Goal: Contribute content: Contribute content

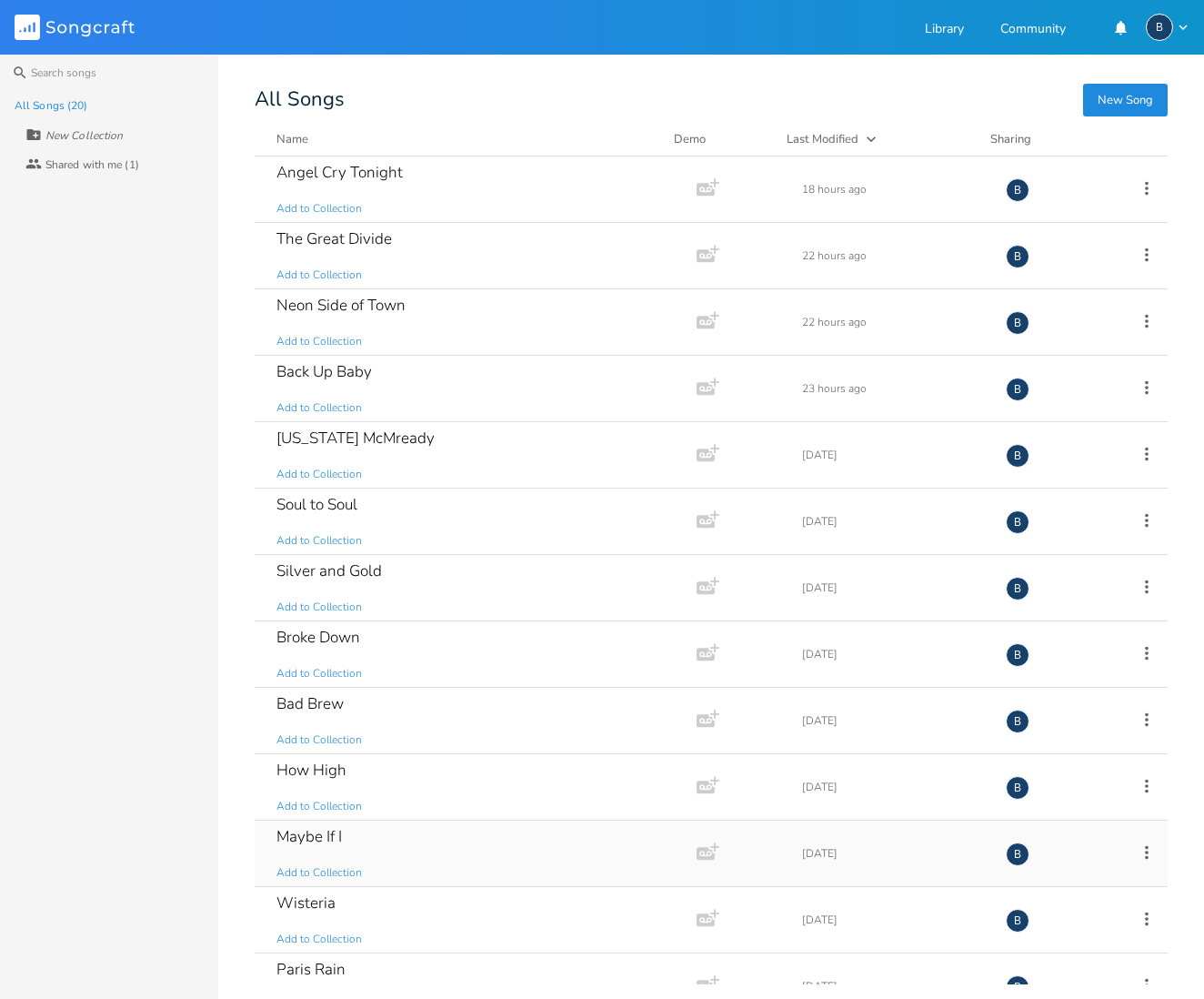
click at [322, 833] on div "Maybe If I" at bounding box center [309, 837] width 65 height 16
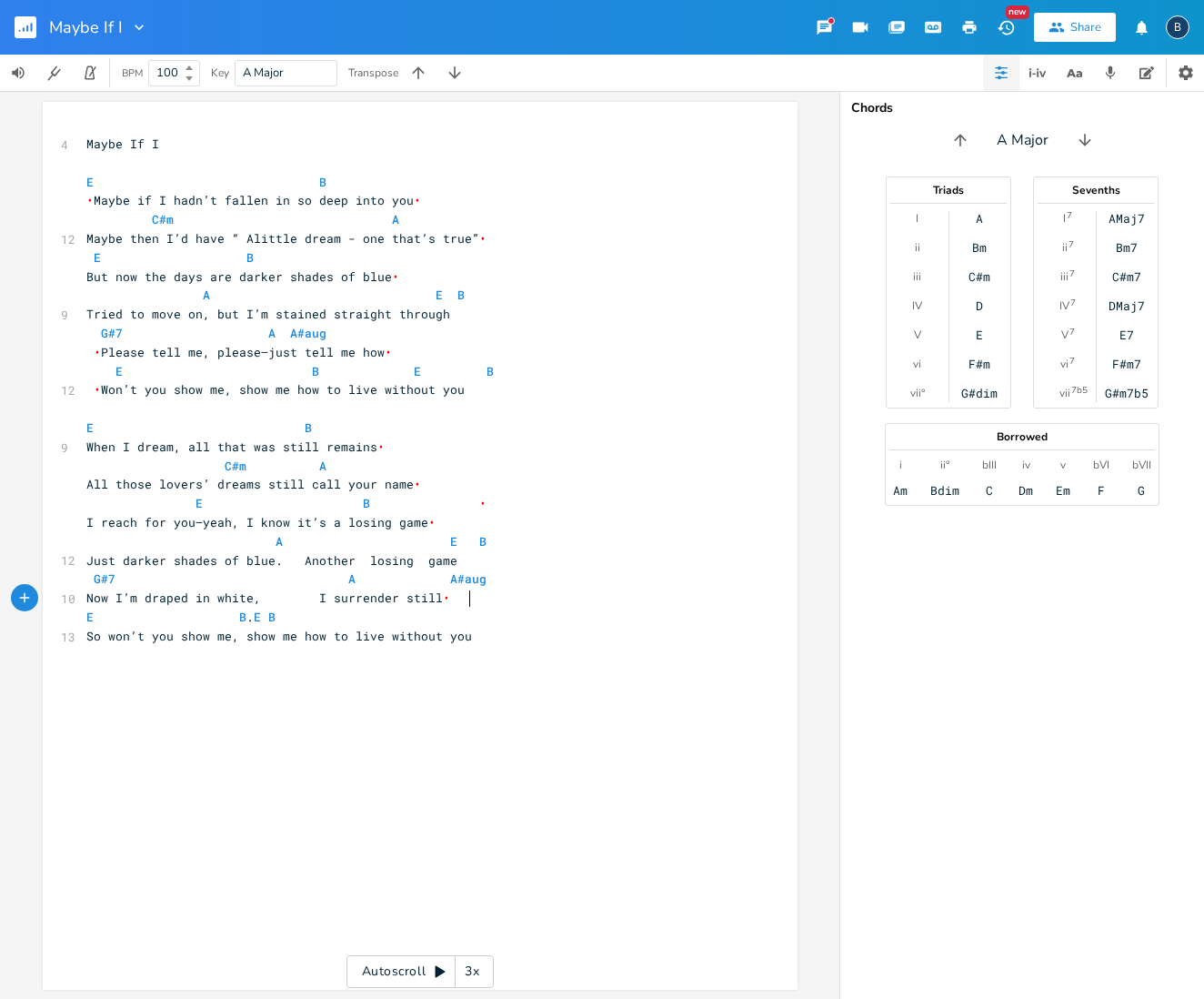
click at [483, 607] on pre "E B . E B" at bounding box center [411, 617] width 657 height 19
type textarea "A"
type textarea "So won’t you show me"
drag, startPoint x: 81, startPoint y: 617, endPoint x: 223, endPoint y: 622, distance: 142.1
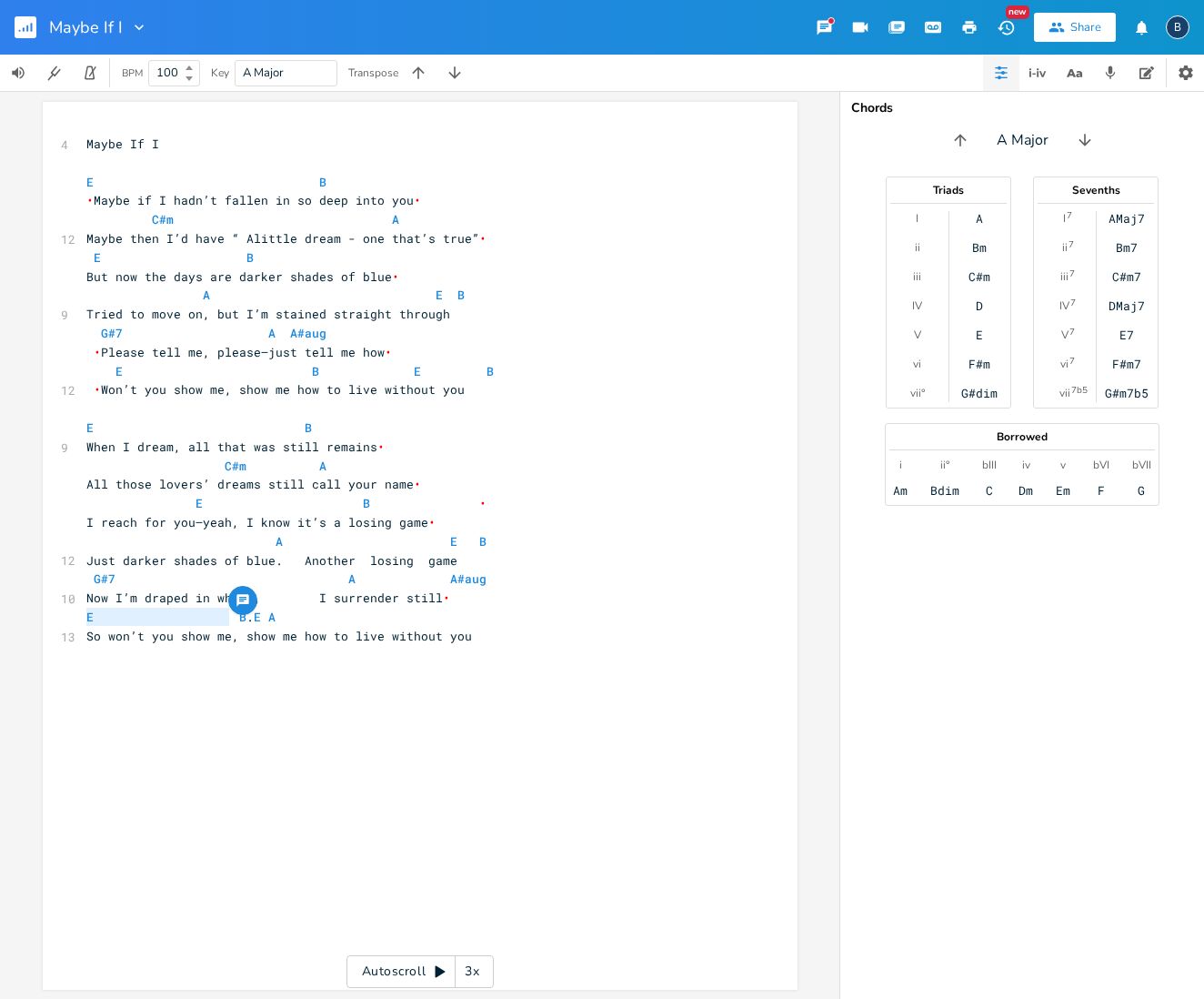
click at [223, 628] on span "So won’t you show me, show me how to live without you" at bounding box center [279, 636] width 386 height 17
click at [476, 627] on pre "So won’t you show me, show me how to live without you" at bounding box center [411, 637] width 657 height 19
click at [87, 646] on pre "​" at bounding box center [411, 656] width 657 height 19
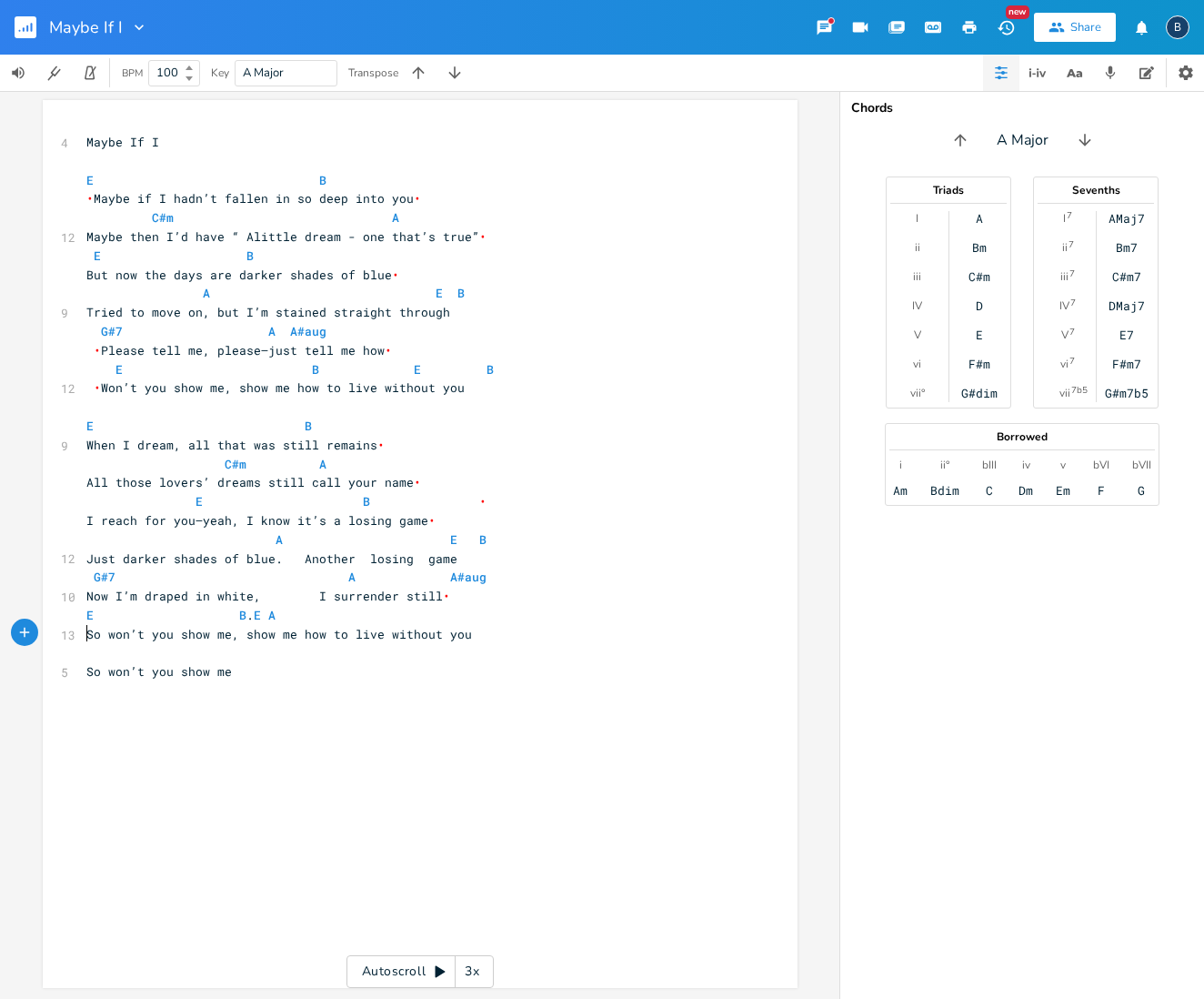
type textarea "E"
click at [158, 644] on pre "E" at bounding box center [411, 654] width 657 height 19
type textarea "how to live without you"
drag, startPoint x: 294, startPoint y: 613, endPoint x: 454, endPoint y: 620, distance: 160.2
click at [454, 628] on span "So won’t you show me, show me how to live without you" at bounding box center [279, 636] width 386 height 17
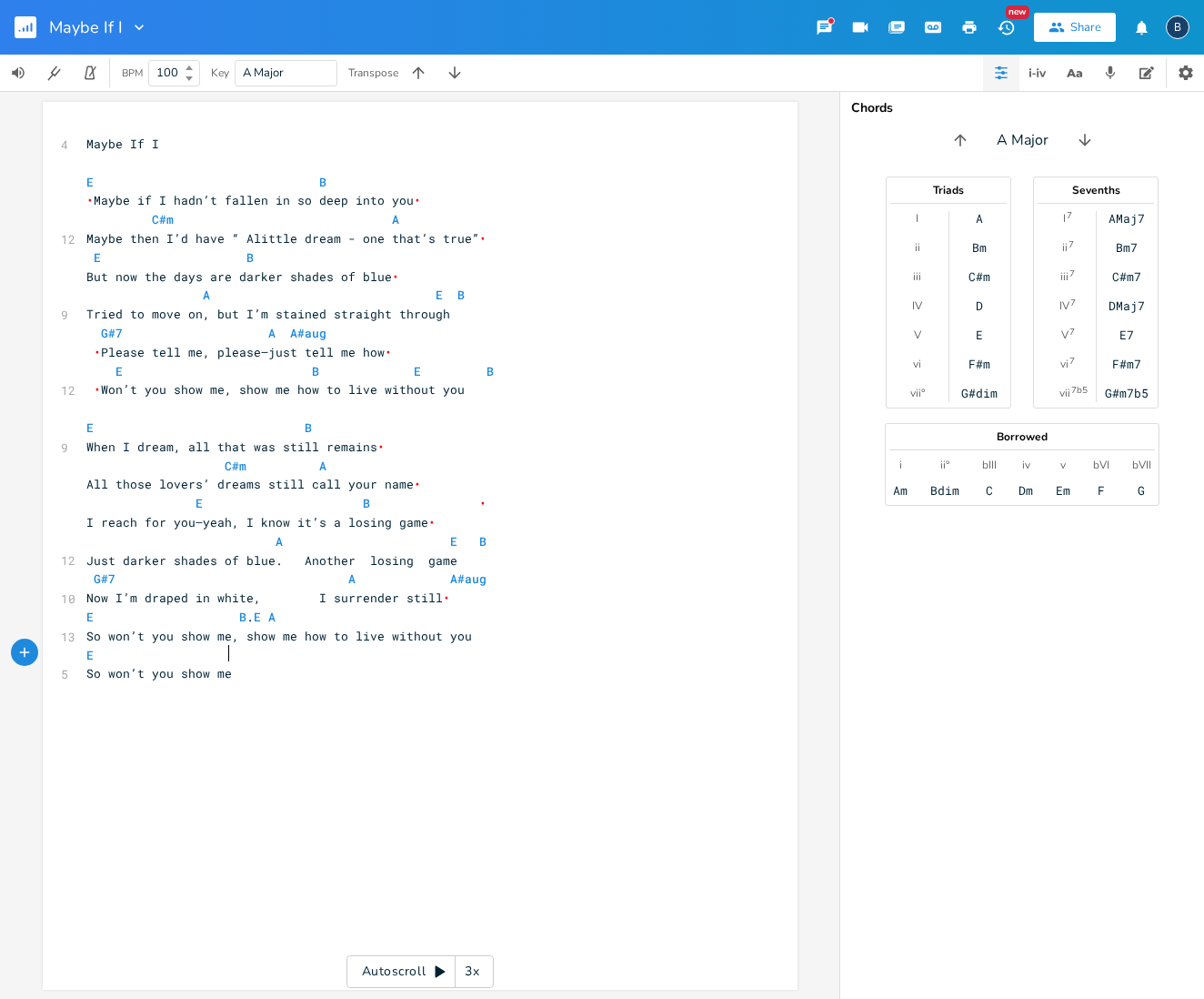
click at [243, 664] on pre "So won’t you show me" at bounding box center [411, 673] width 657 height 19
click at [248, 645] on pre "E" at bounding box center [411, 655] width 657 height 19
type textarea "B. E. A"
